Goal: Download file/media

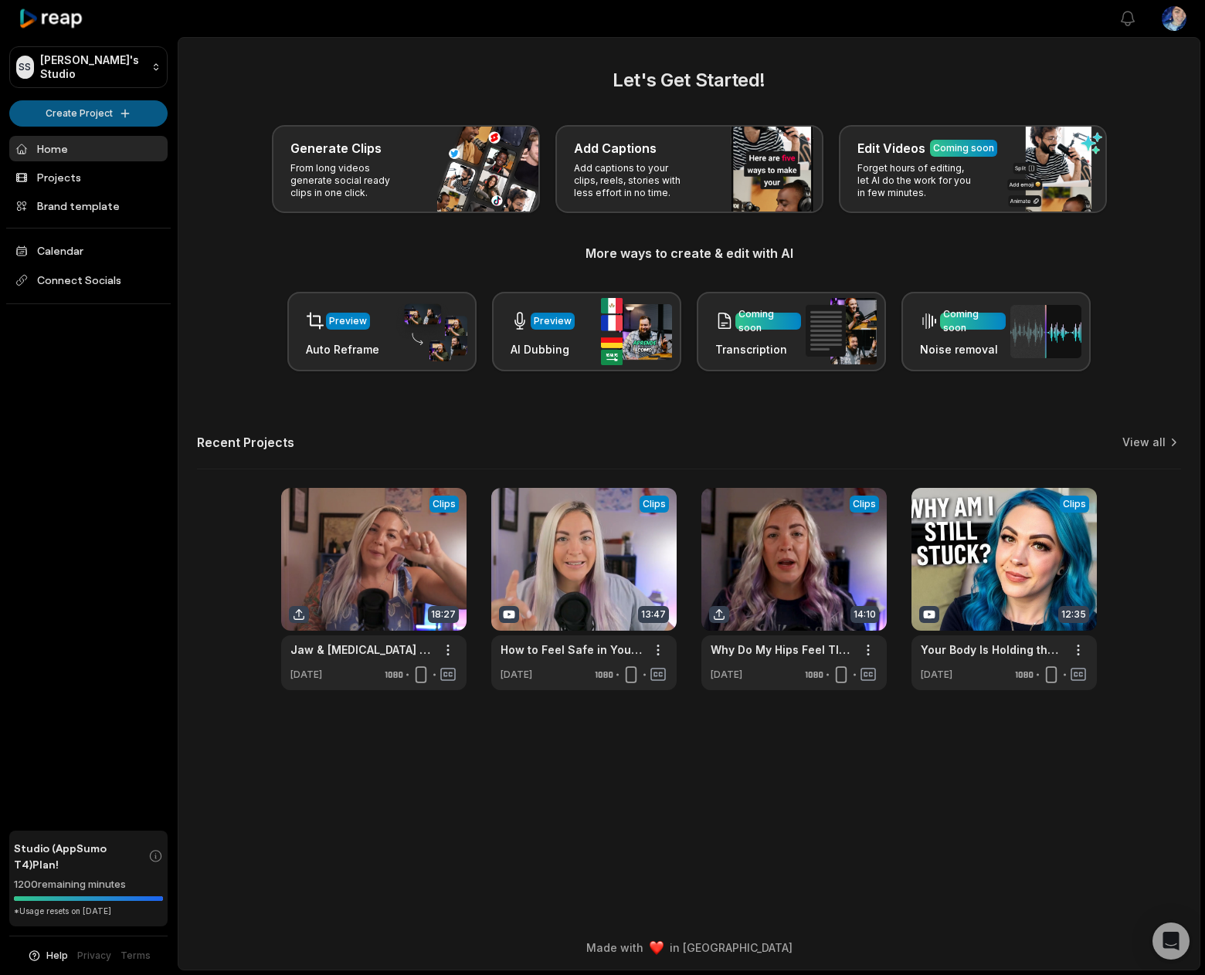
click at [77, 108] on html "SS Steve's Studio Create Project Home Projects Brand template Calendar Connect …" at bounding box center [602, 487] width 1205 height 975
click at [56, 145] on link "Create Clips" at bounding box center [88, 144] width 151 height 25
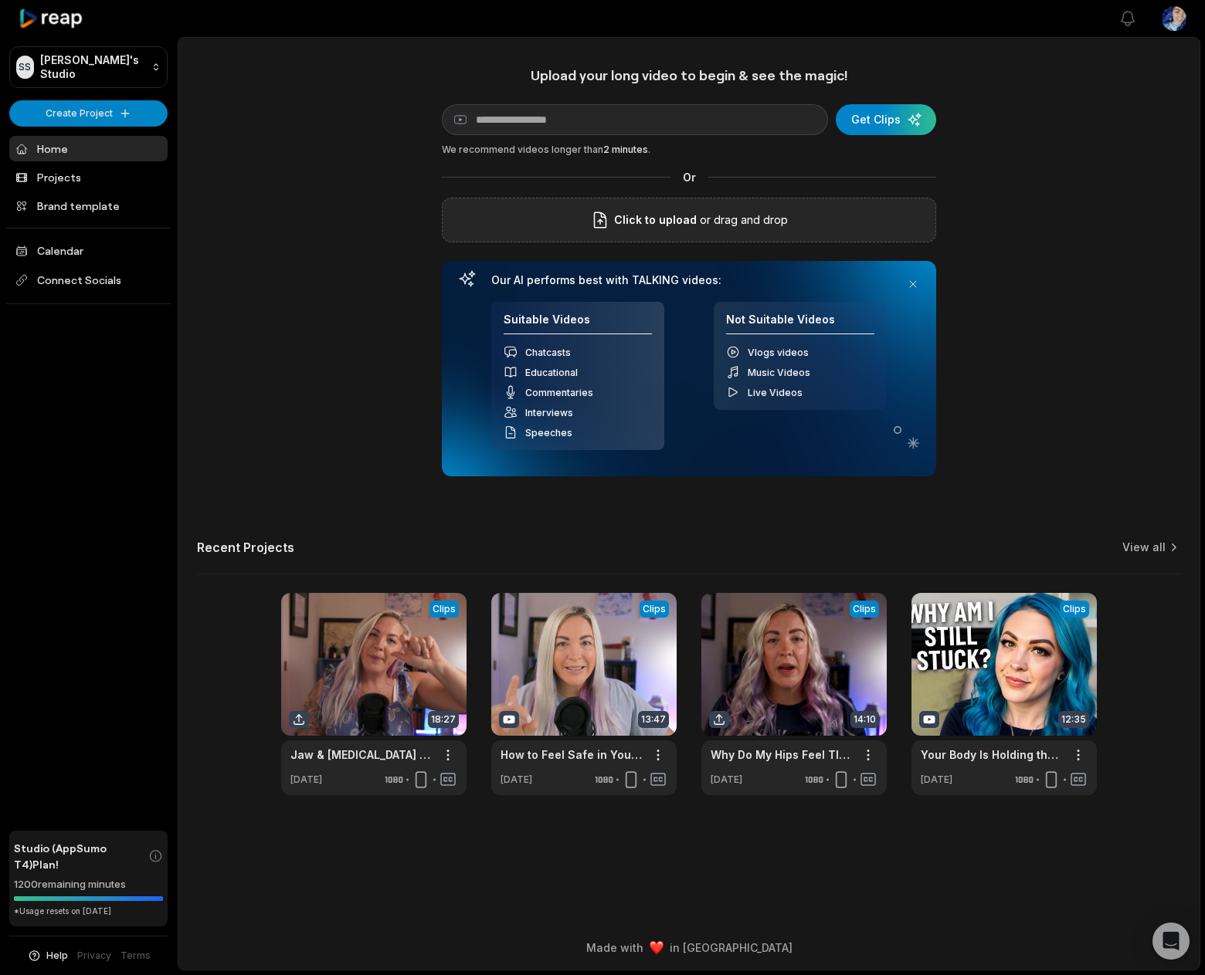
click at [712, 235] on div "Click to upload or drag and drop" at bounding box center [689, 220] width 494 height 45
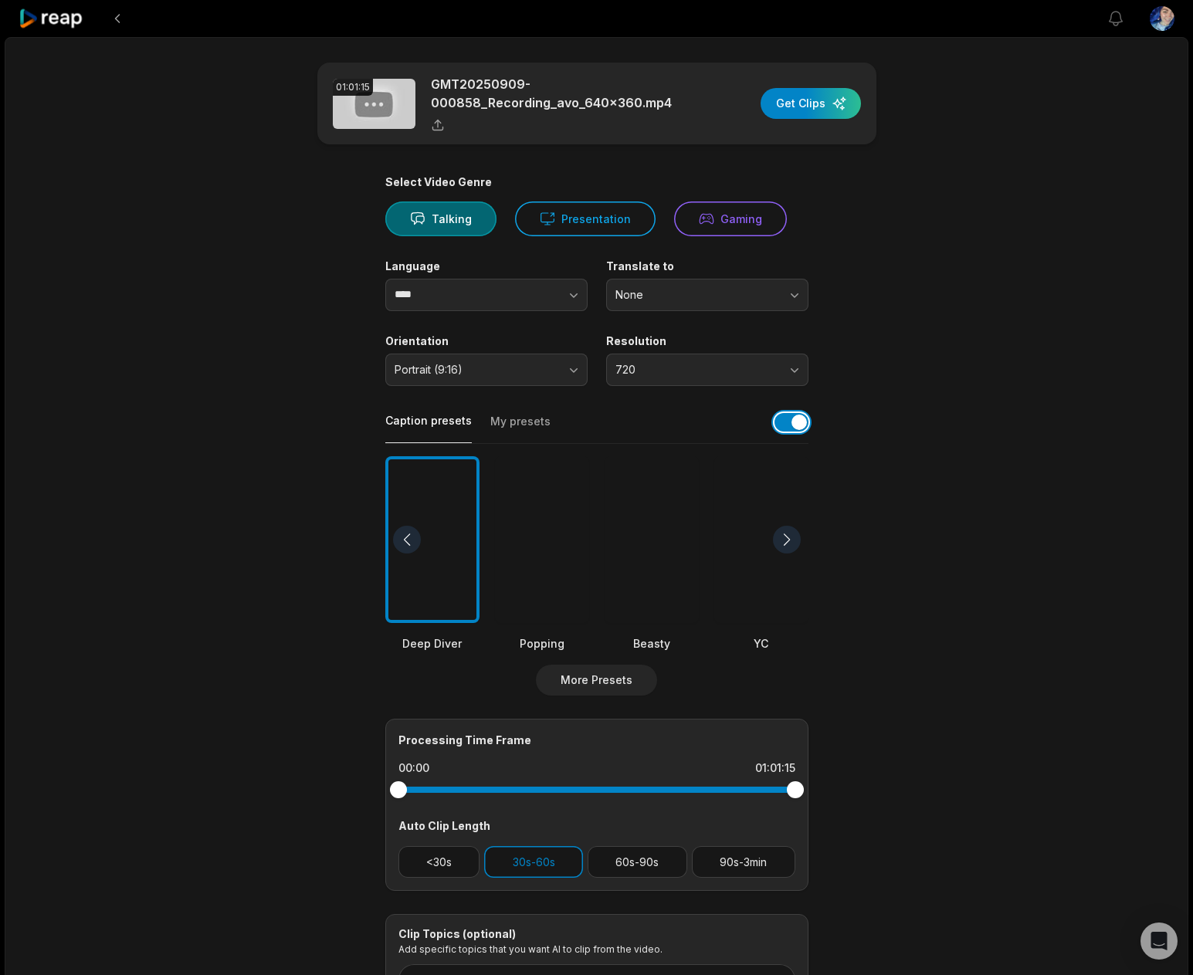
click at [796, 424] on button "button" at bounding box center [792, 422] width 34 height 19
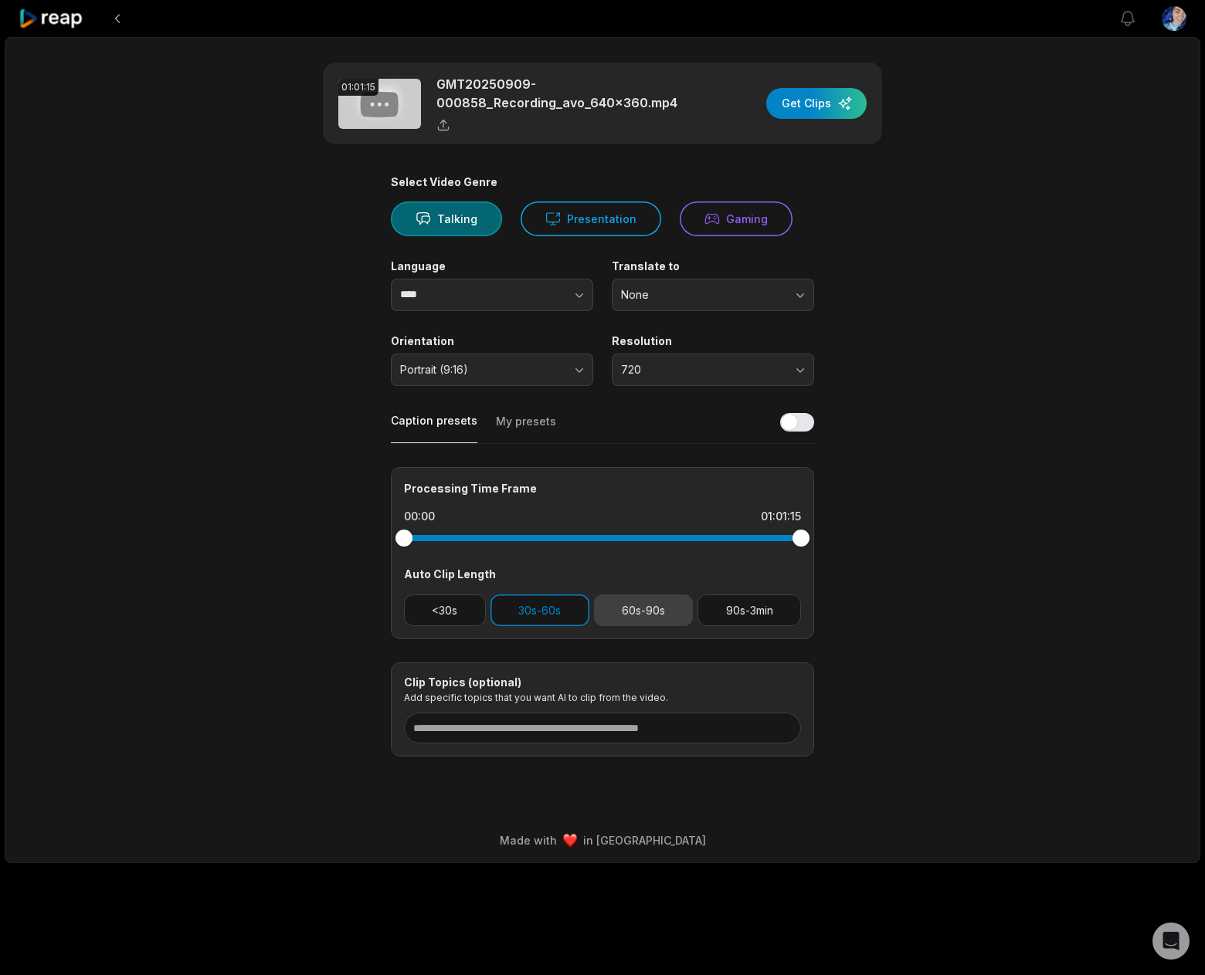
drag, startPoint x: 621, startPoint y: 614, endPoint x: 466, endPoint y: 601, distance: 155.8
click at [620, 614] on button "60s-90s" at bounding box center [644, 611] width 100 height 32
click at [466, 599] on button "<30s" at bounding box center [445, 611] width 82 height 32
click at [730, 608] on button "90s-3min" at bounding box center [748, 611] width 103 height 32
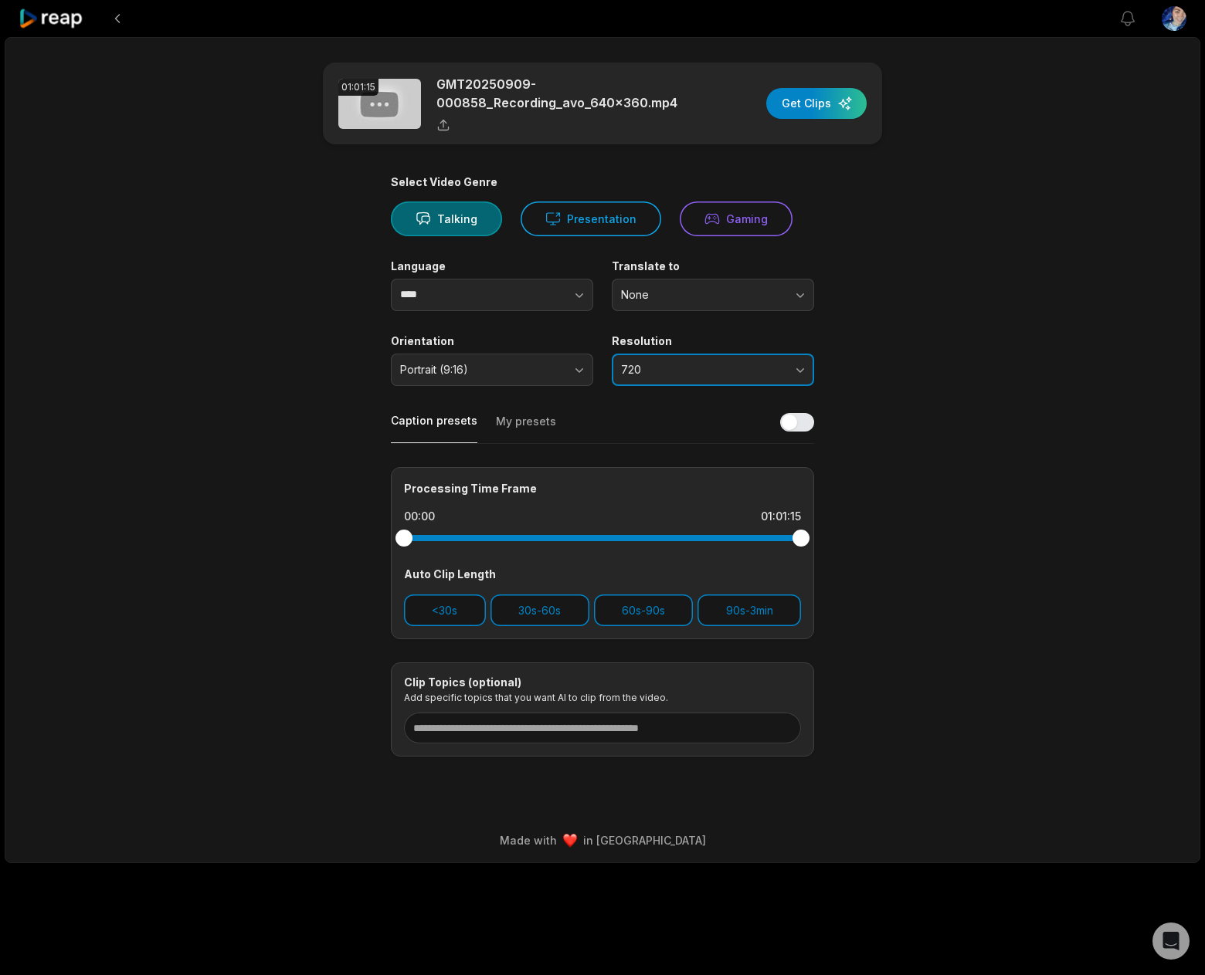
click at [729, 369] on span "720" at bounding box center [702, 370] width 162 height 14
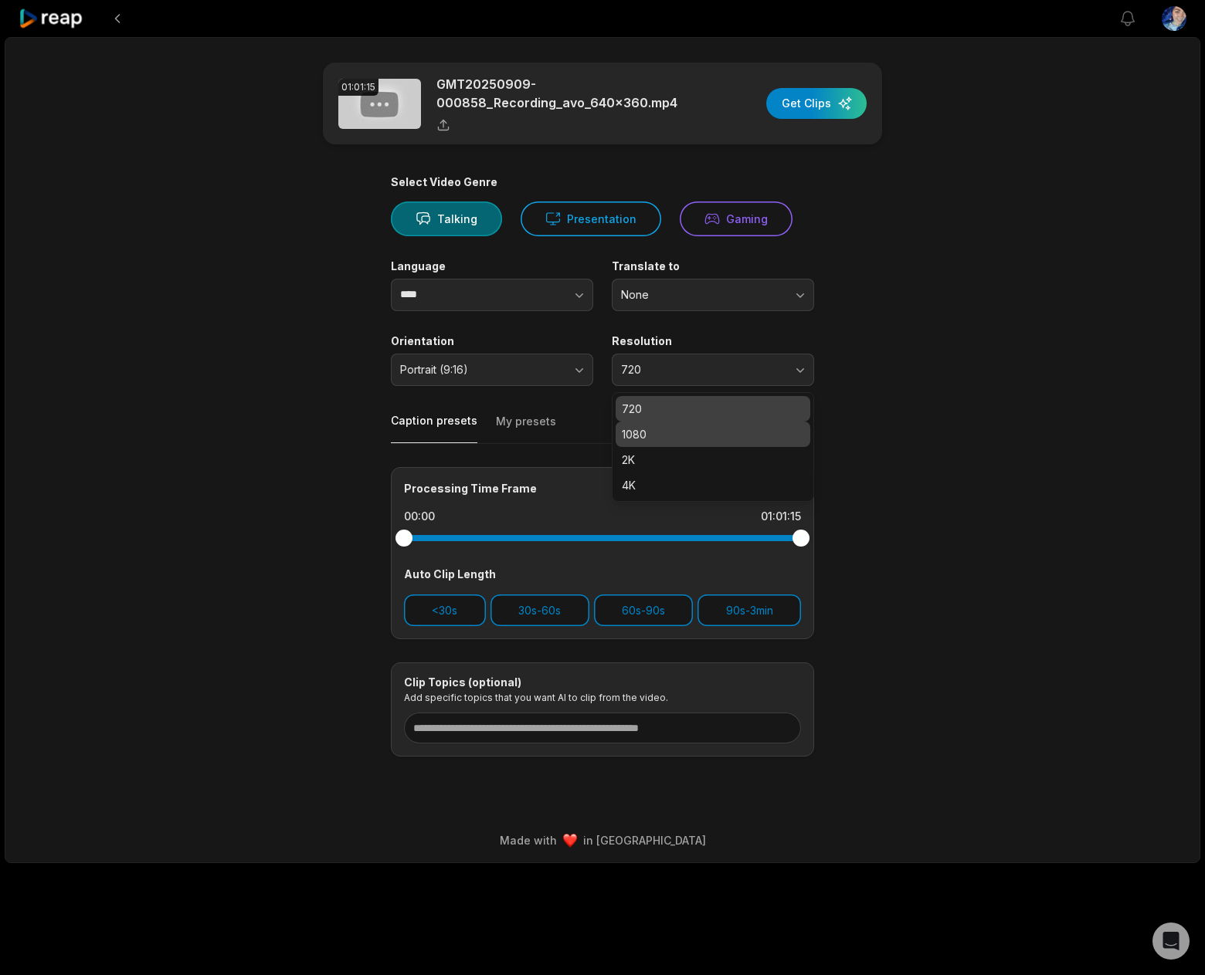
click at [660, 433] on p "1080" at bounding box center [713, 434] width 182 height 16
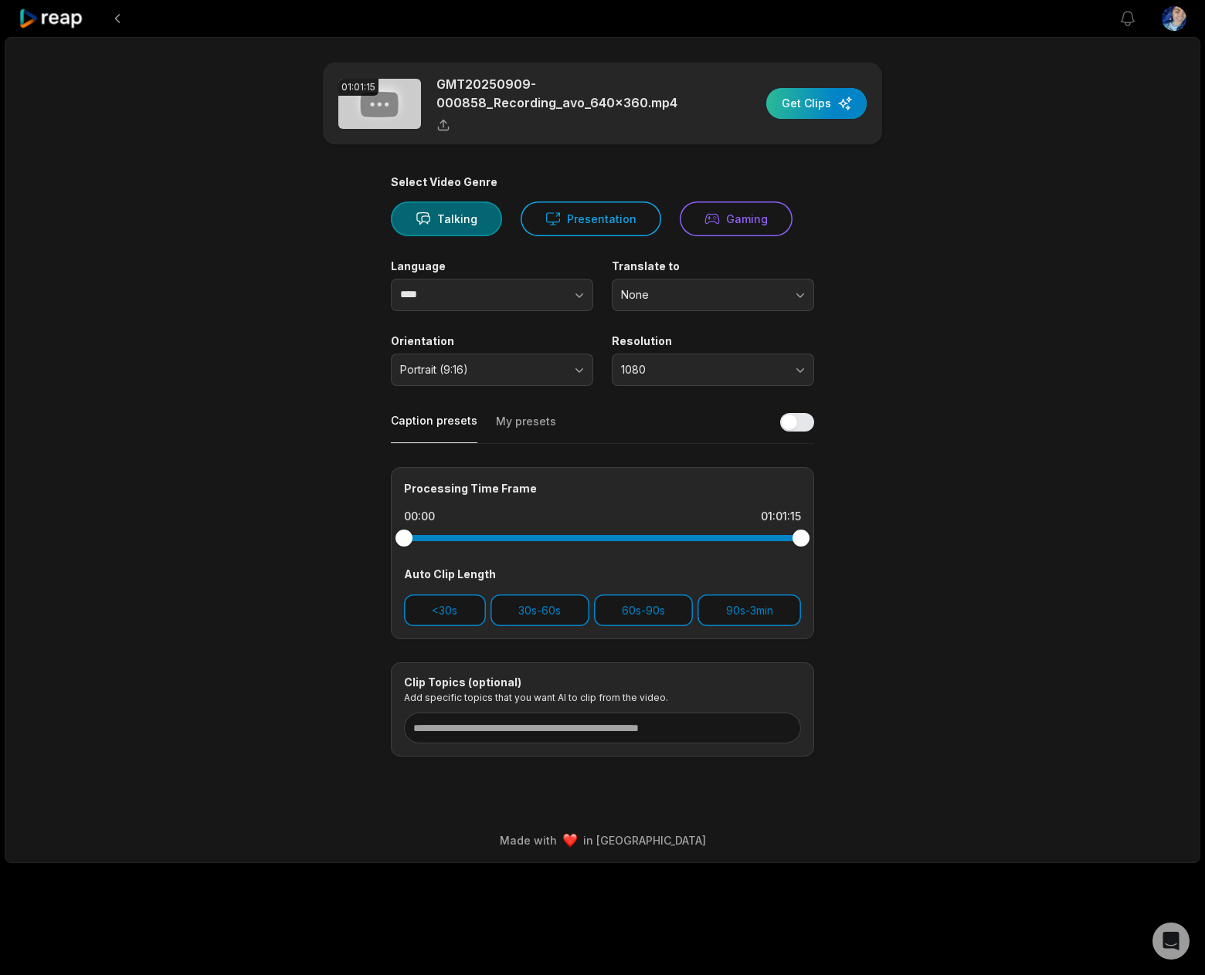
click at [831, 107] on div "button" at bounding box center [816, 103] width 100 height 31
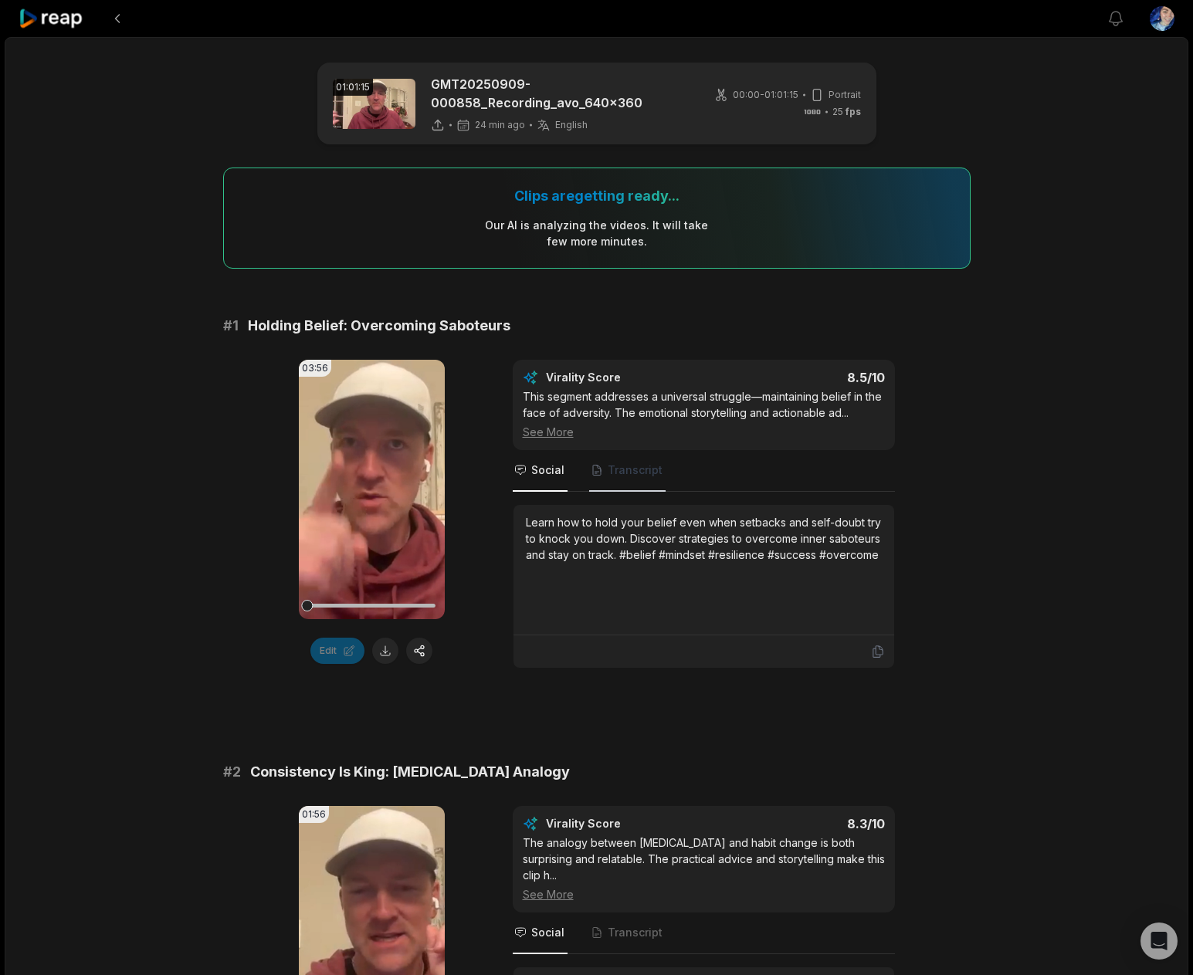
click at [636, 484] on span "Transcript" at bounding box center [627, 471] width 76 height 42
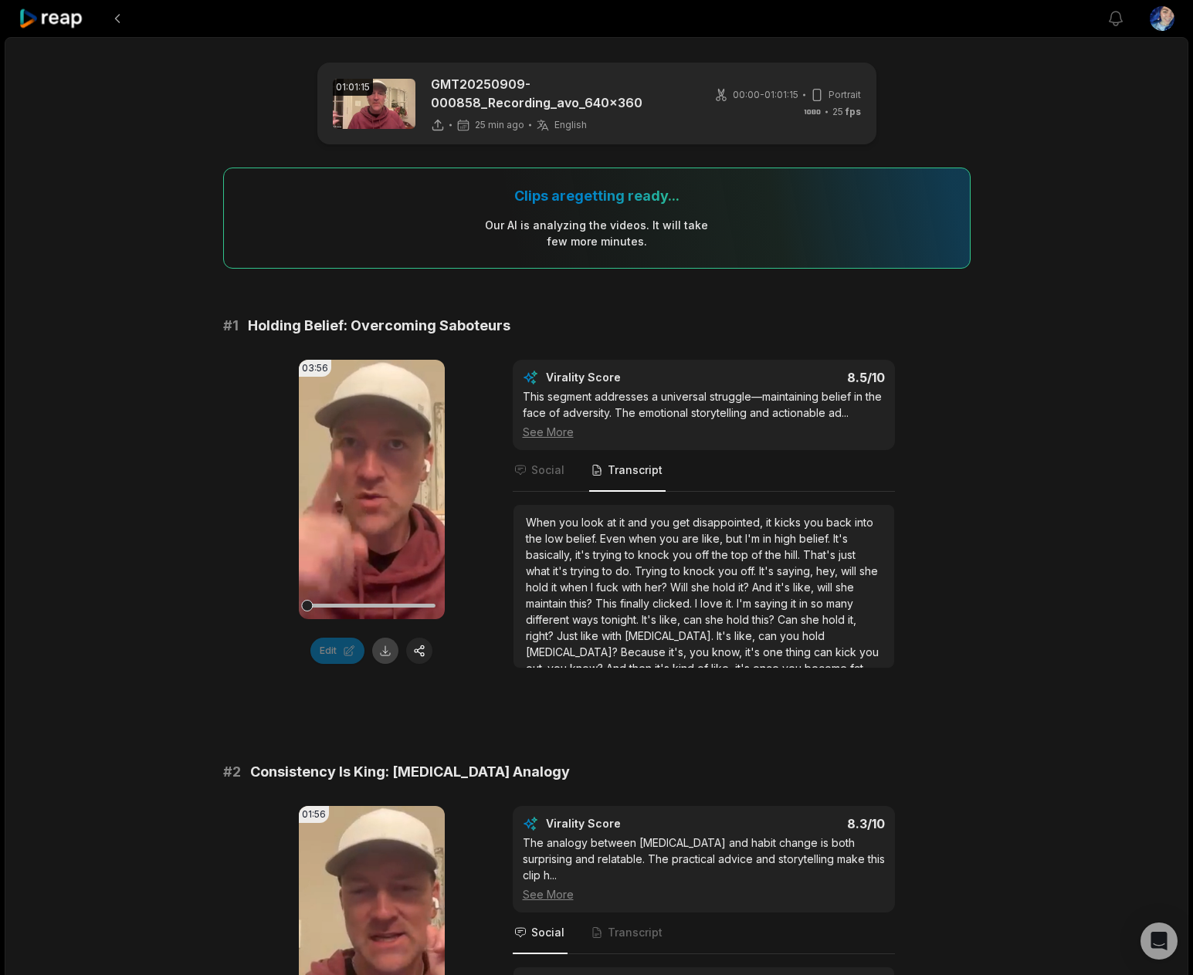
click at [389, 650] on button at bounding box center [385, 651] width 26 height 26
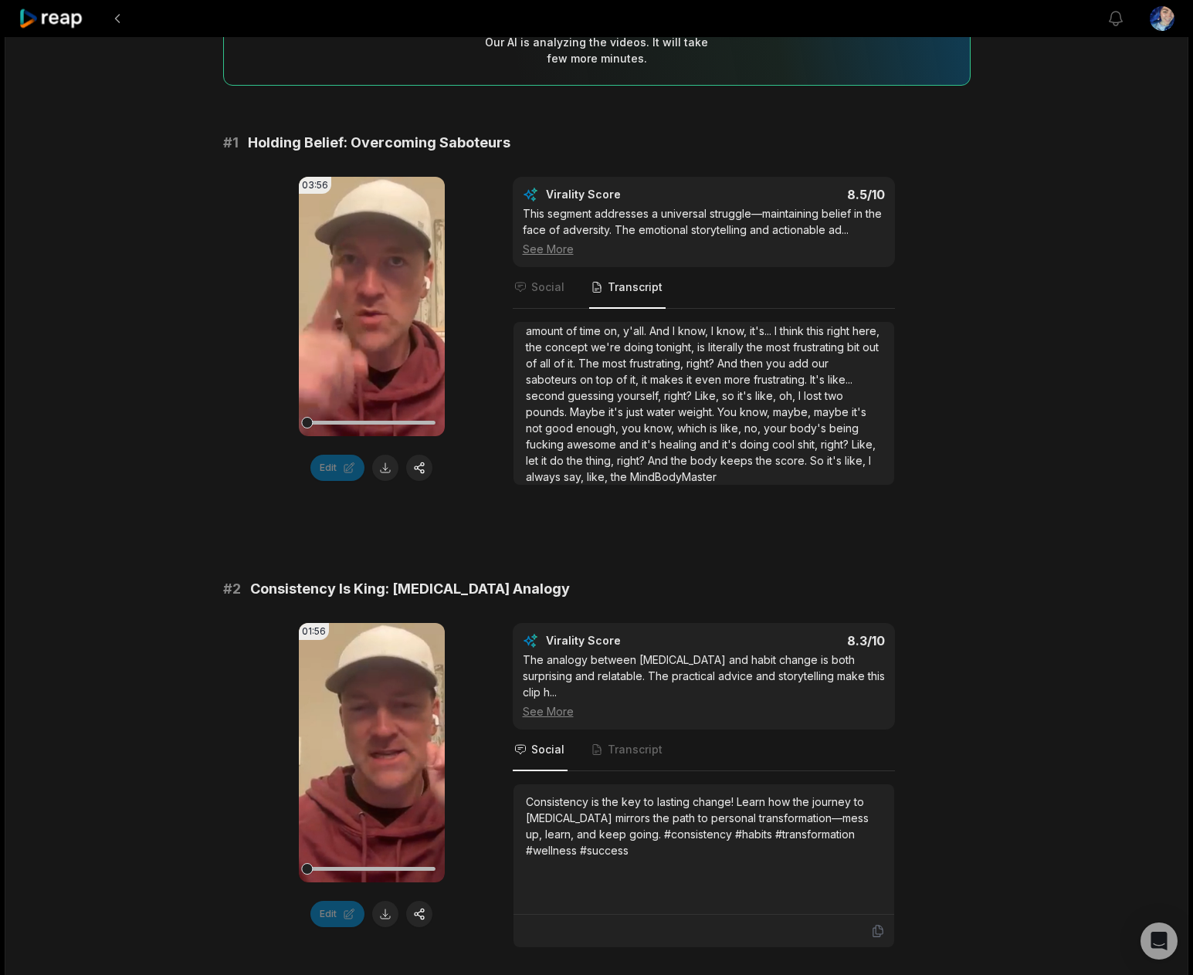
scroll to position [232, 0]
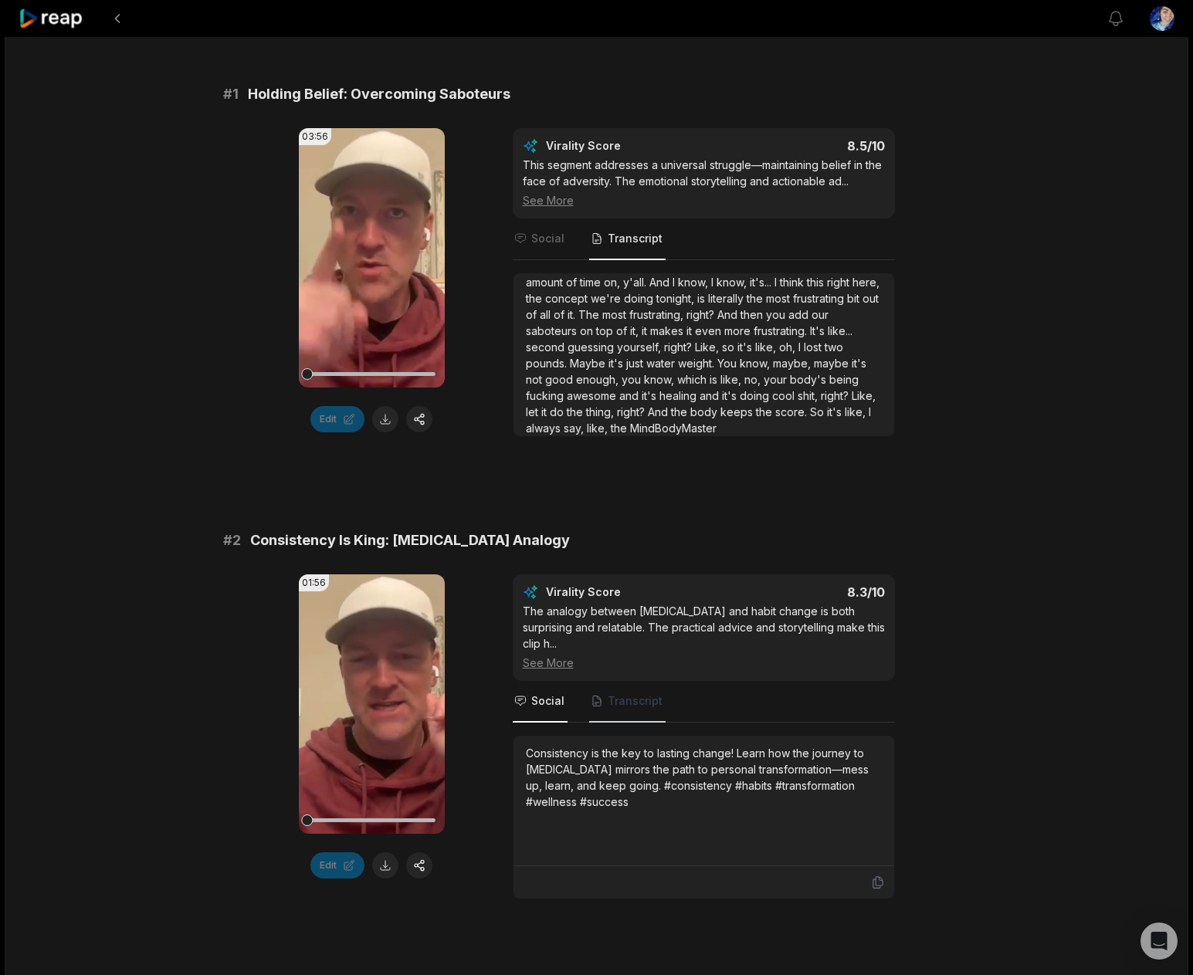
click at [619, 694] on span "Transcript" at bounding box center [635, 701] width 55 height 15
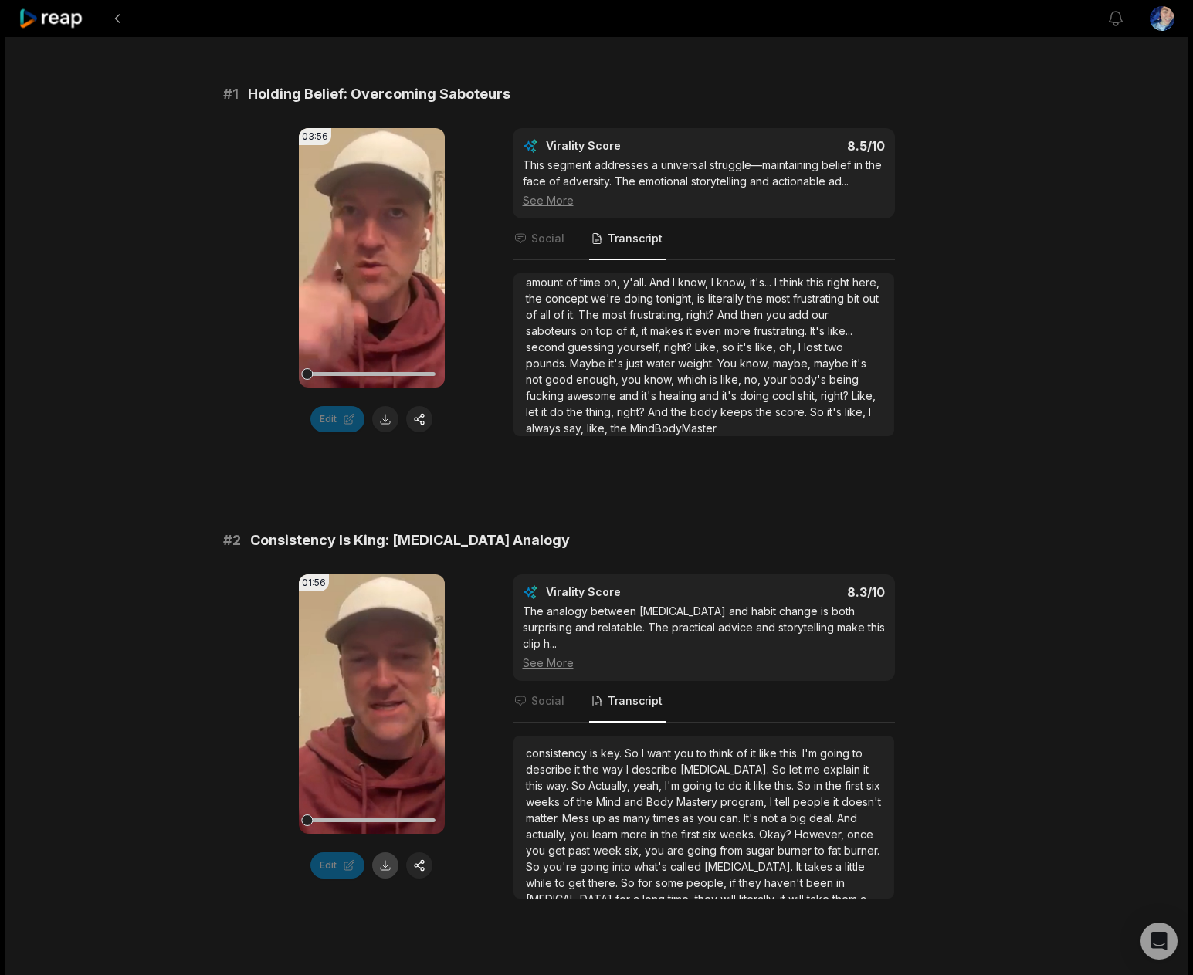
click at [380, 871] on button at bounding box center [385, 866] width 26 height 26
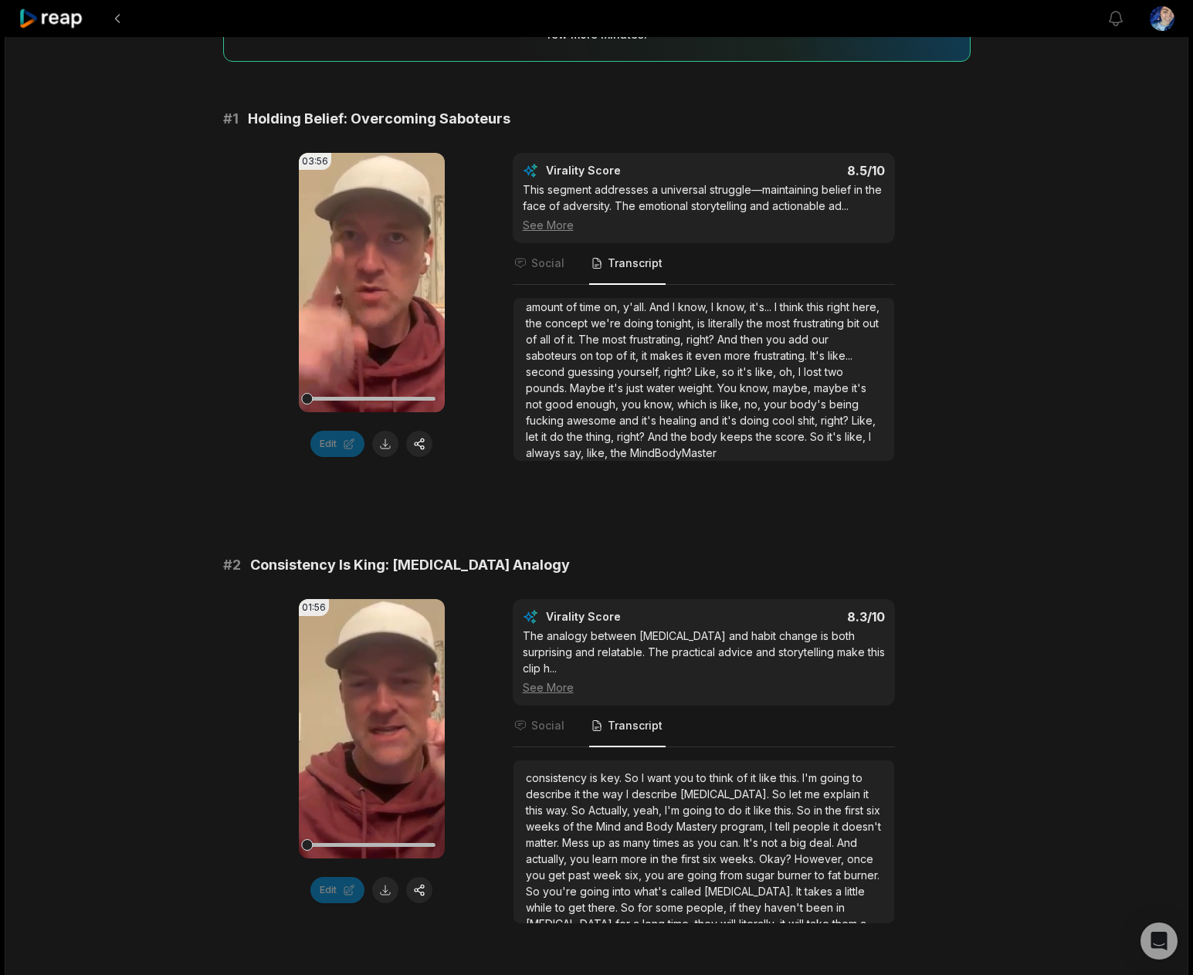
scroll to position [154, 0]
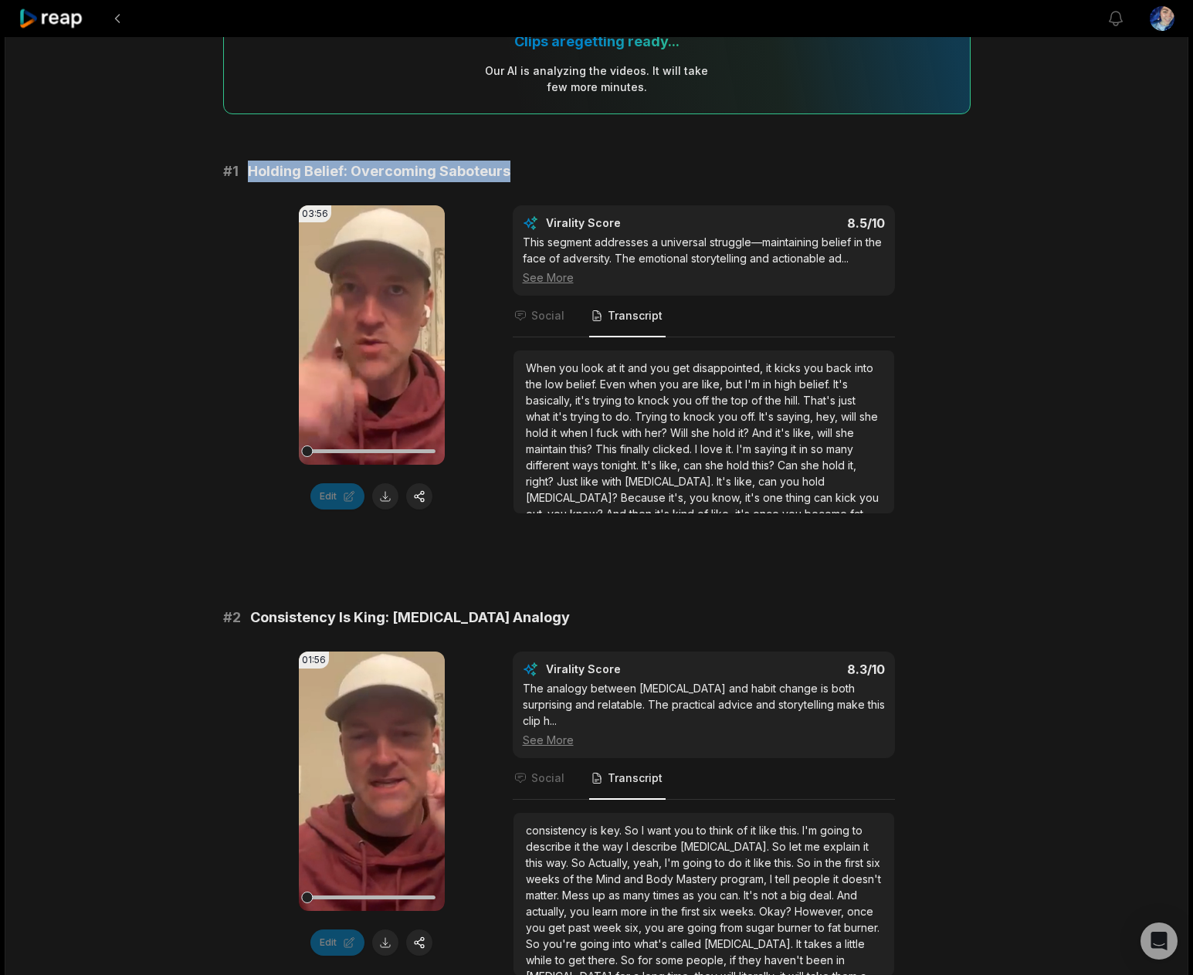
click at [249, 175] on div "# 1 Holding Belief: Overcoming Saboteurs" at bounding box center [597, 172] width 748 height 22
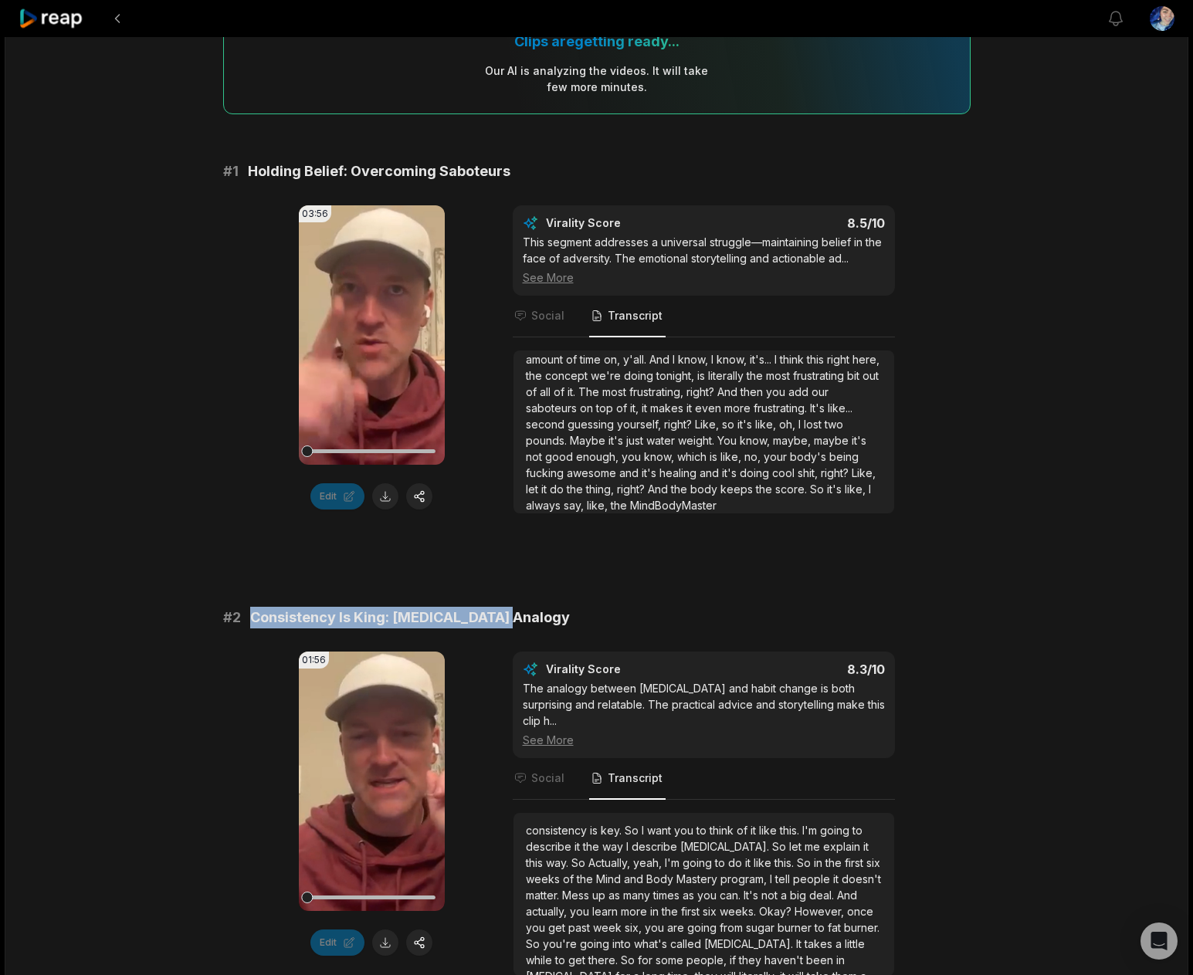
drag, startPoint x: 502, startPoint y: 612, endPoint x: 249, endPoint y: 619, distance: 253.4
click at [249, 619] on div "# 2 Consistency Is King: [MEDICAL_DATA] Analogy" at bounding box center [597, 618] width 748 height 22
copy span "Consistency Is King: [MEDICAL_DATA] Analogy"
